Goal: Task Accomplishment & Management: Manage account settings

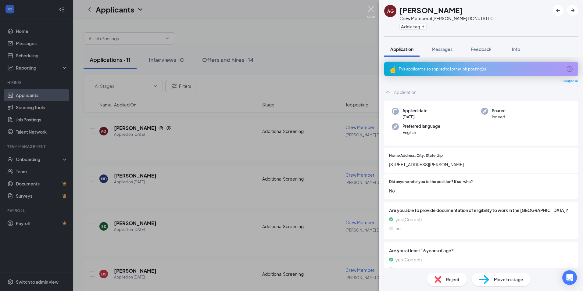
click at [370, 10] on img at bounding box center [371, 12] width 8 height 12
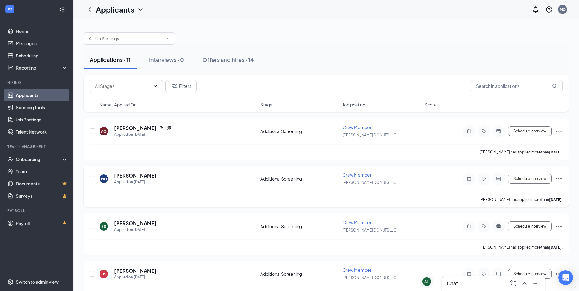
click at [558, 179] on icon "Ellipses" at bounding box center [558, 178] width 7 height 7
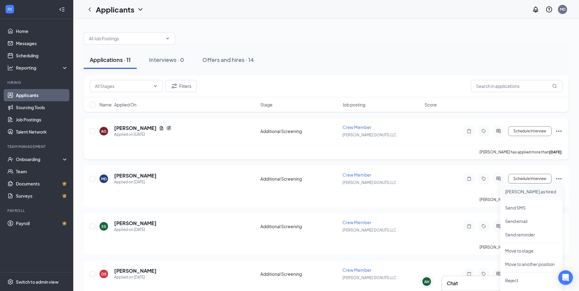
click at [527, 192] on p "[PERSON_NAME] as hired" at bounding box center [531, 192] width 52 height 6
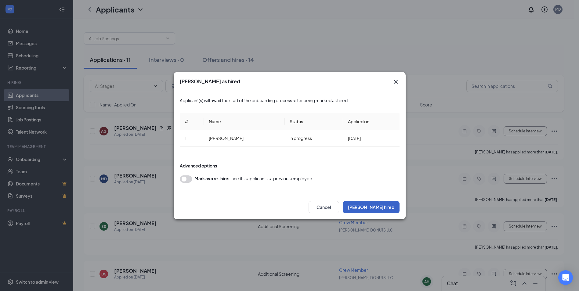
click at [386, 203] on button "[PERSON_NAME] hired" at bounding box center [371, 207] width 57 height 12
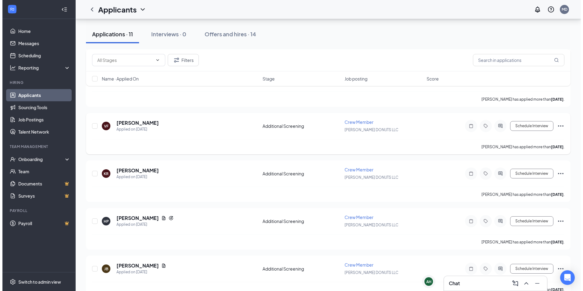
scroll to position [275, 0]
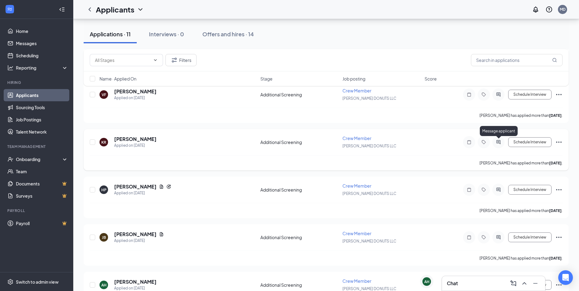
click at [498, 142] on icon "ActiveChat" at bounding box center [498, 142] width 7 height 5
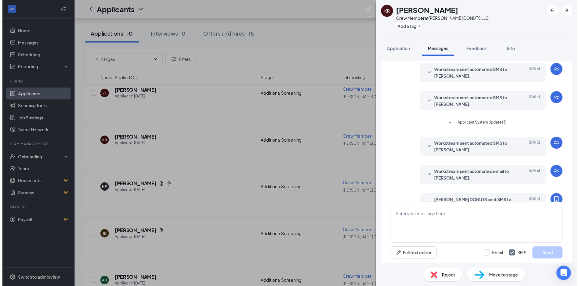
scroll to position [94, 0]
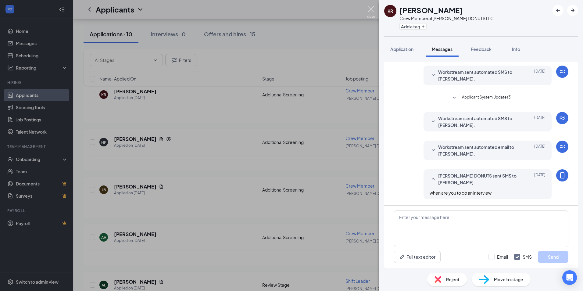
click at [368, 10] on img at bounding box center [371, 12] width 8 height 12
